Goal: Task Accomplishment & Management: Manage account settings

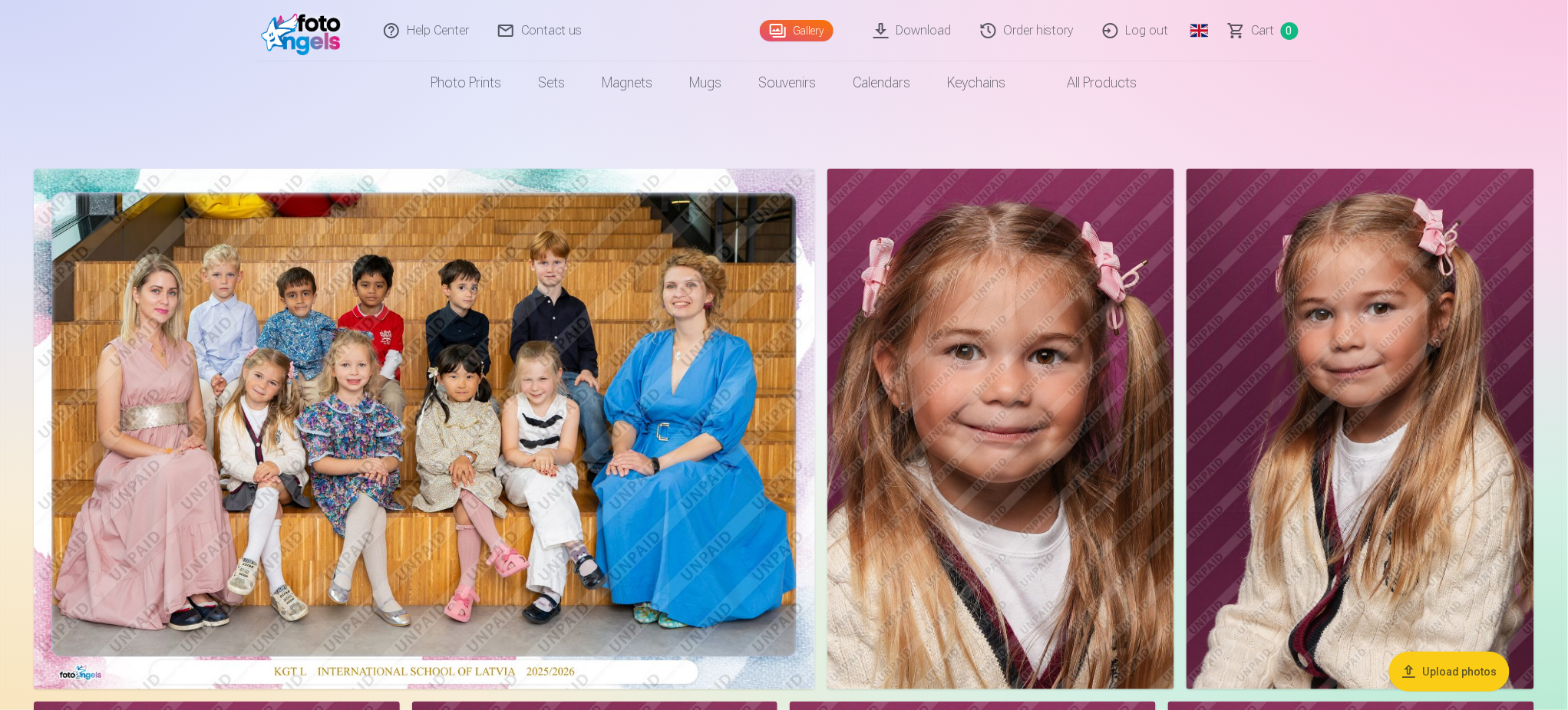
click at [436, 399] on img at bounding box center [424, 429] width 781 height 521
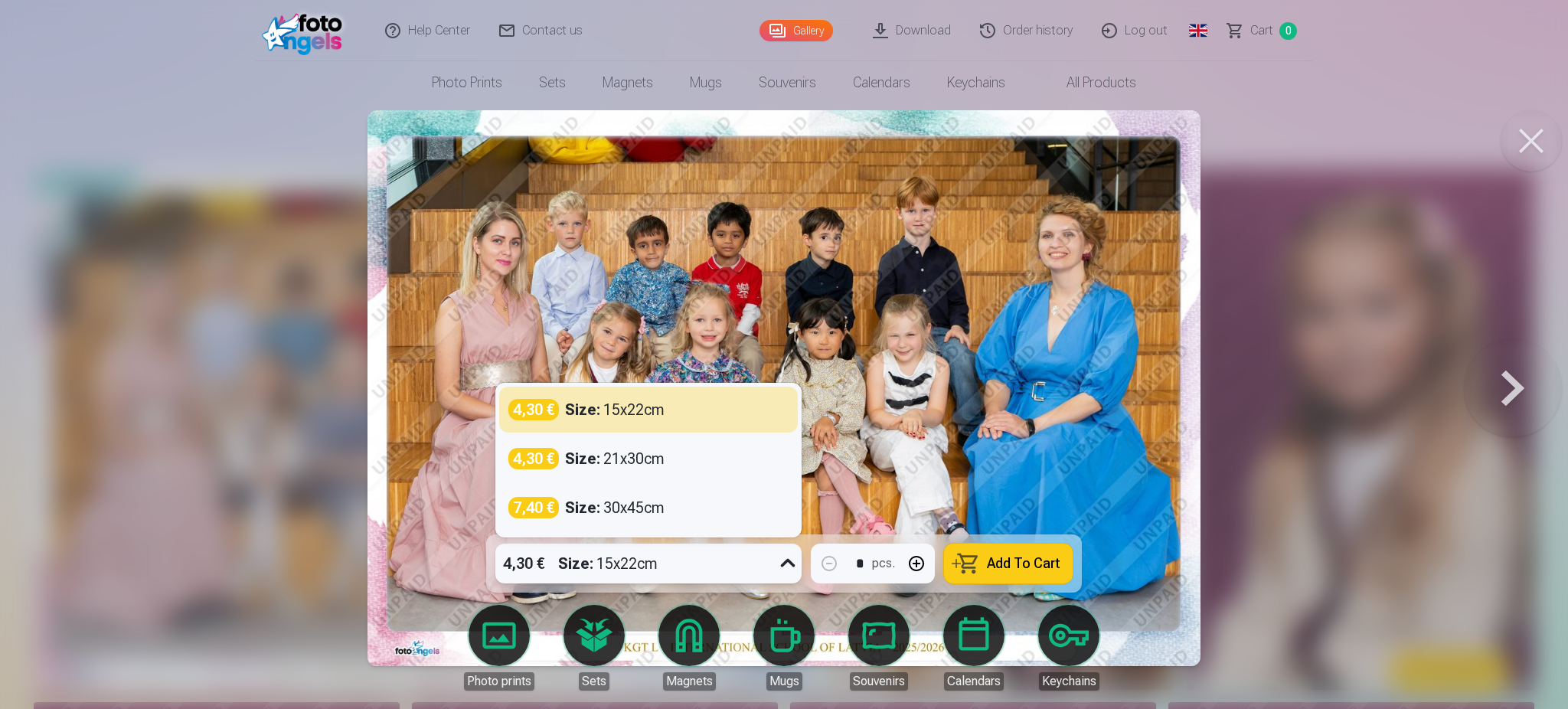
click at [788, 560] on icon at bounding box center [788, 564] width 25 height 25
click at [791, 566] on icon at bounding box center [788, 564] width 25 height 25
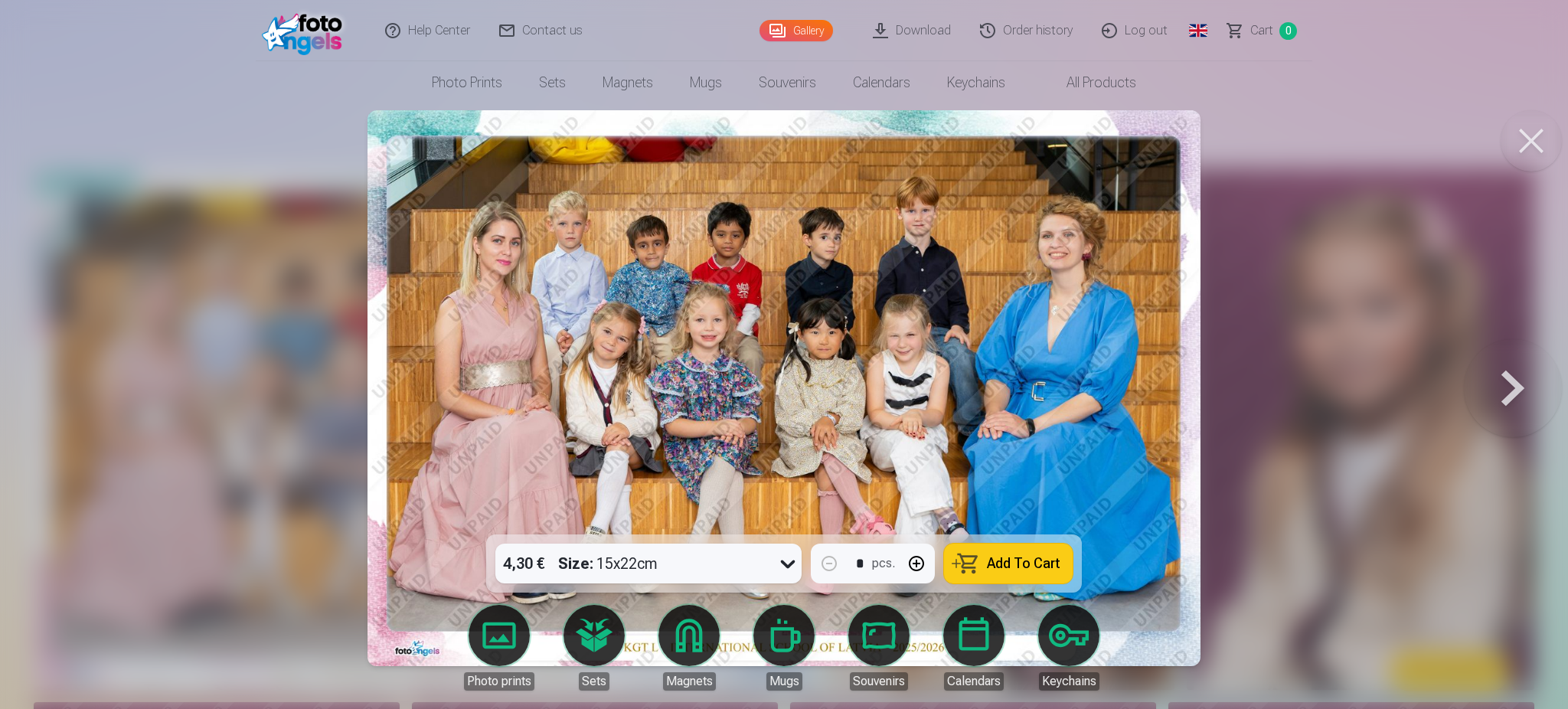
click at [1528, 142] on button at bounding box center [1532, 141] width 62 height 62
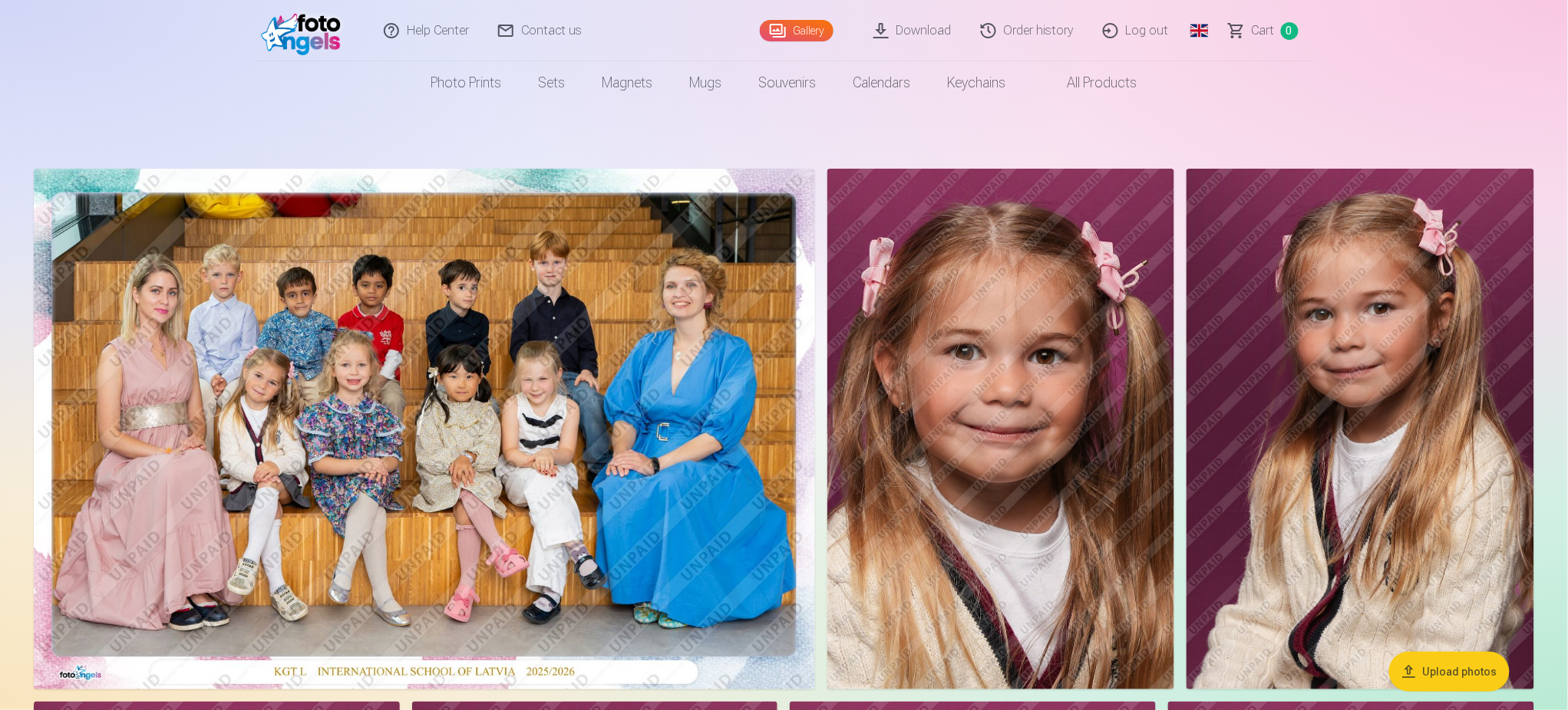
click at [1137, 30] on link "Log out" at bounding box center [1137, 31] width 95 height 62
